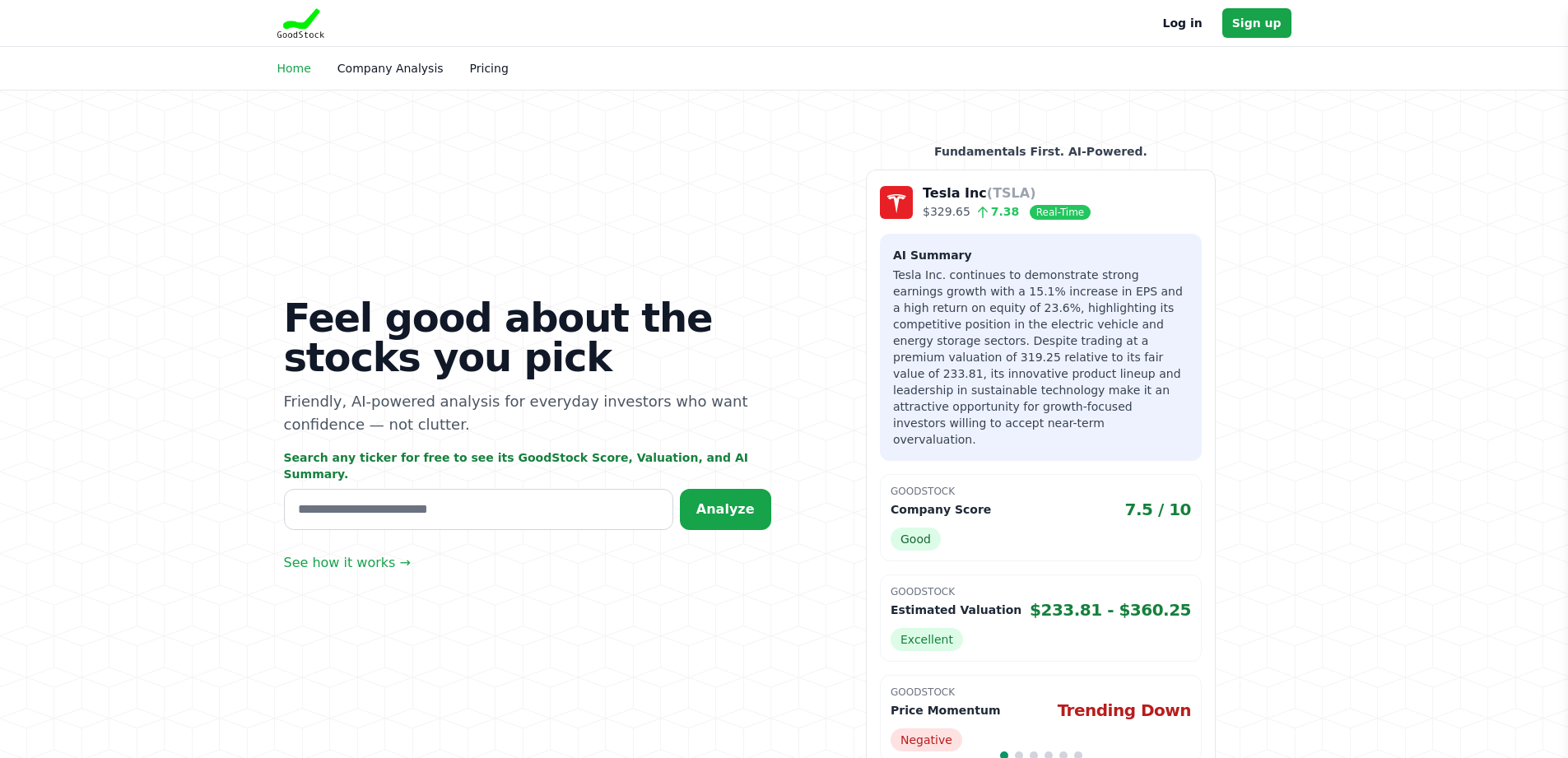
click at [292, 66] on link "Home" at bounding box center [294, 69] width 34 height 13
click at [398, 67] on link "Company Analysis" at bounding box center [390, 69] width 107 height 13
